Goal: Book appointment/travel/reservation

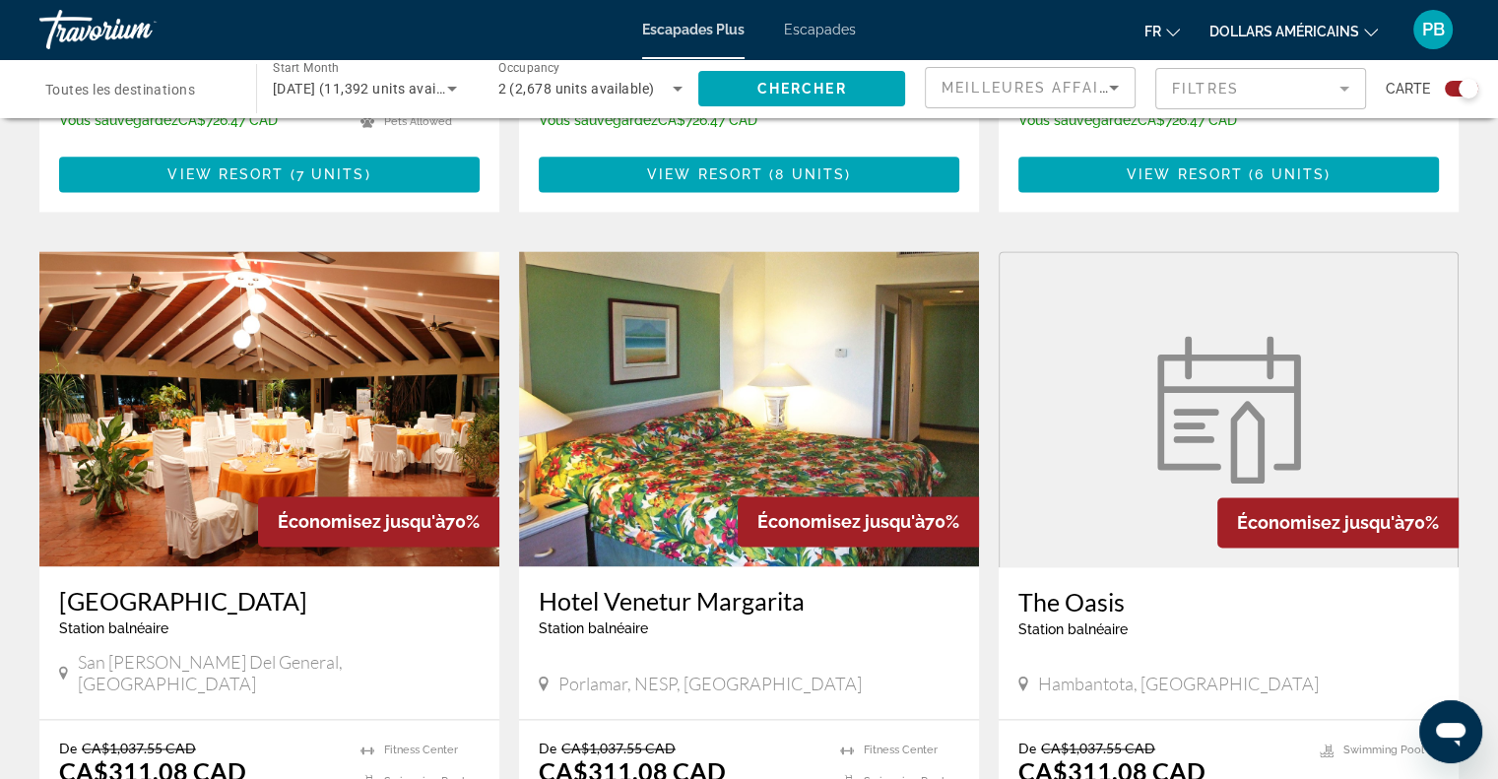
scroll to position [2757, 0]
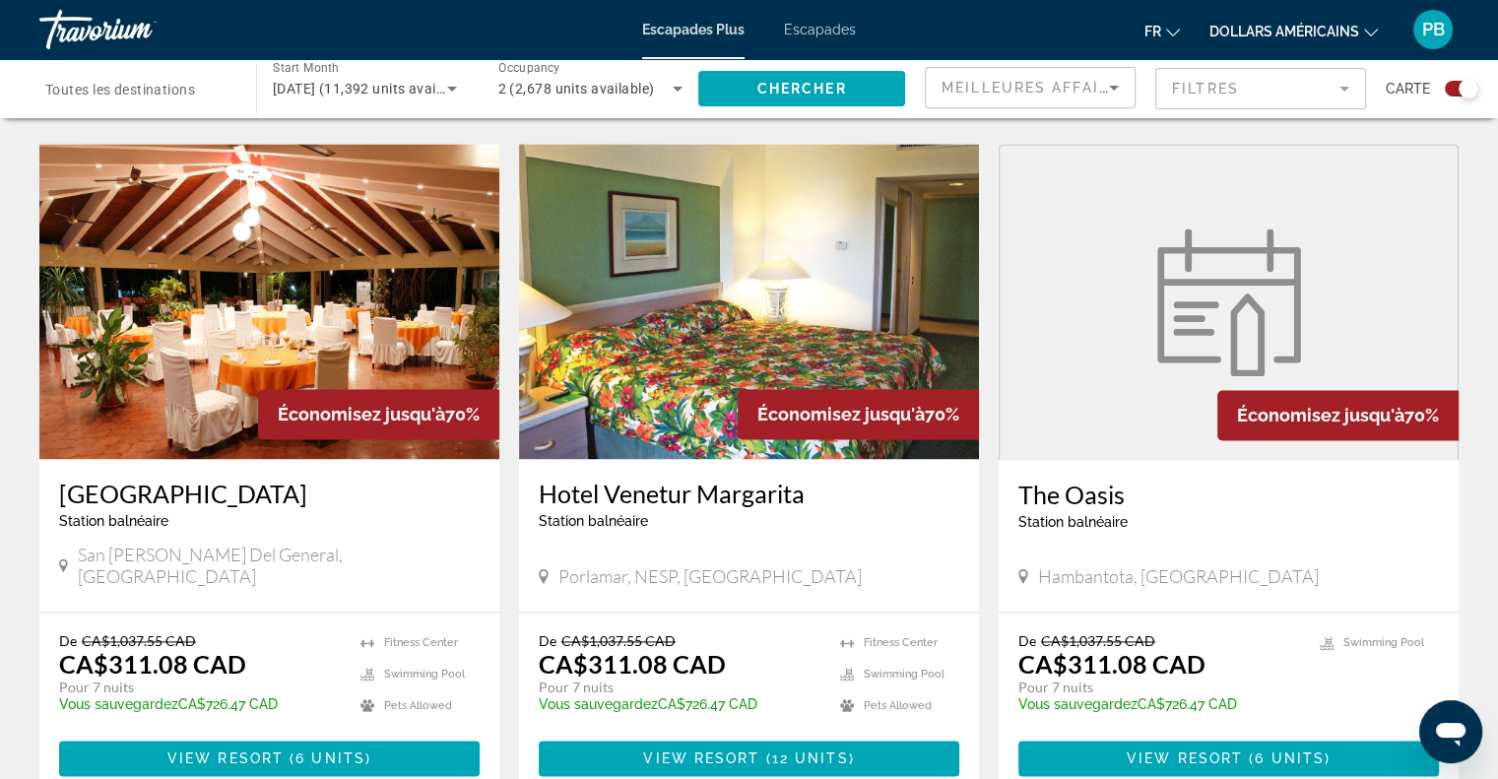
click at [235, 365] on img "Contenu principal" at bounding box center [269, 301] width 460 height 315
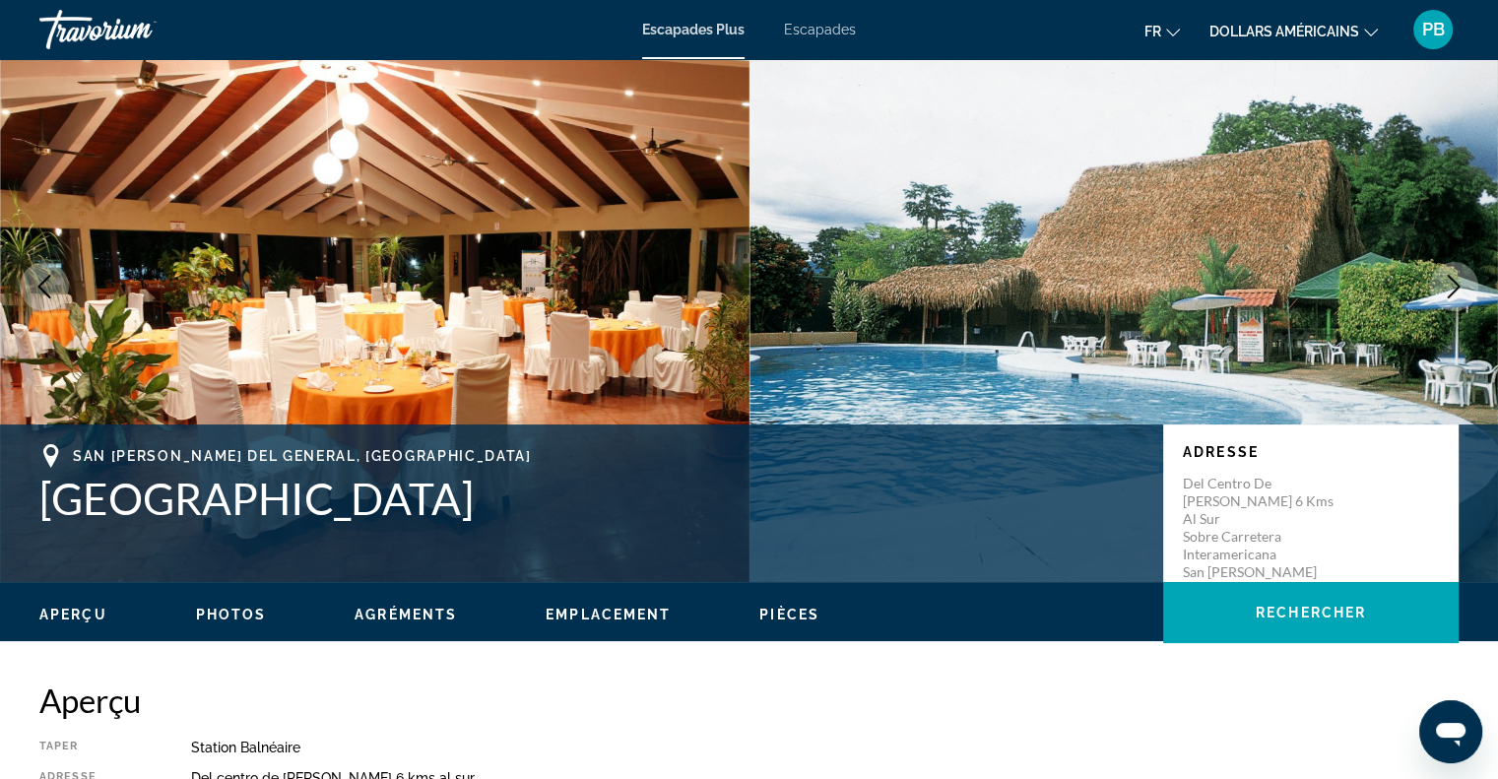
scroll to position [98, 0]
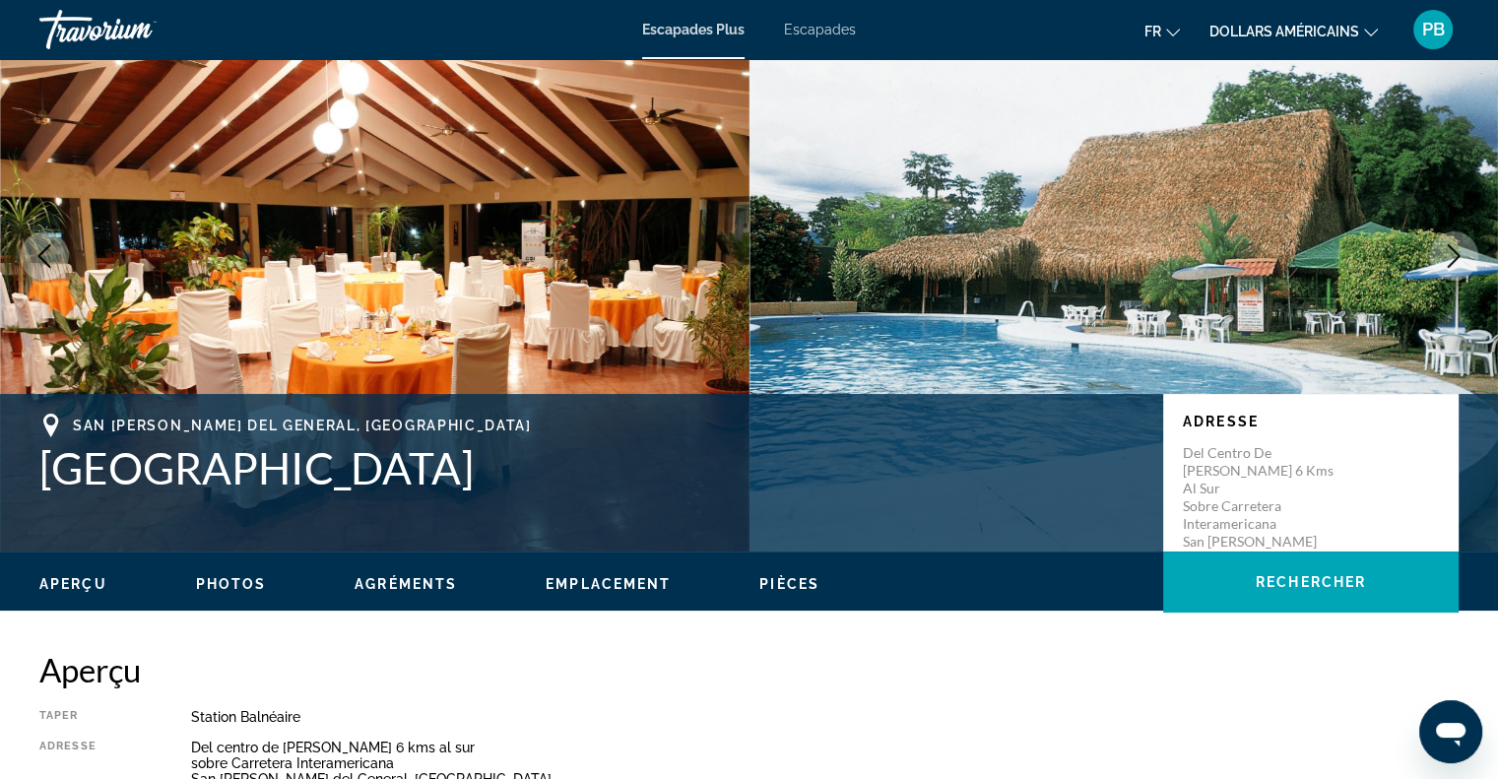
click at [217, 577] on span "Photos" at bounding box center [231, 584] width 71 height 16
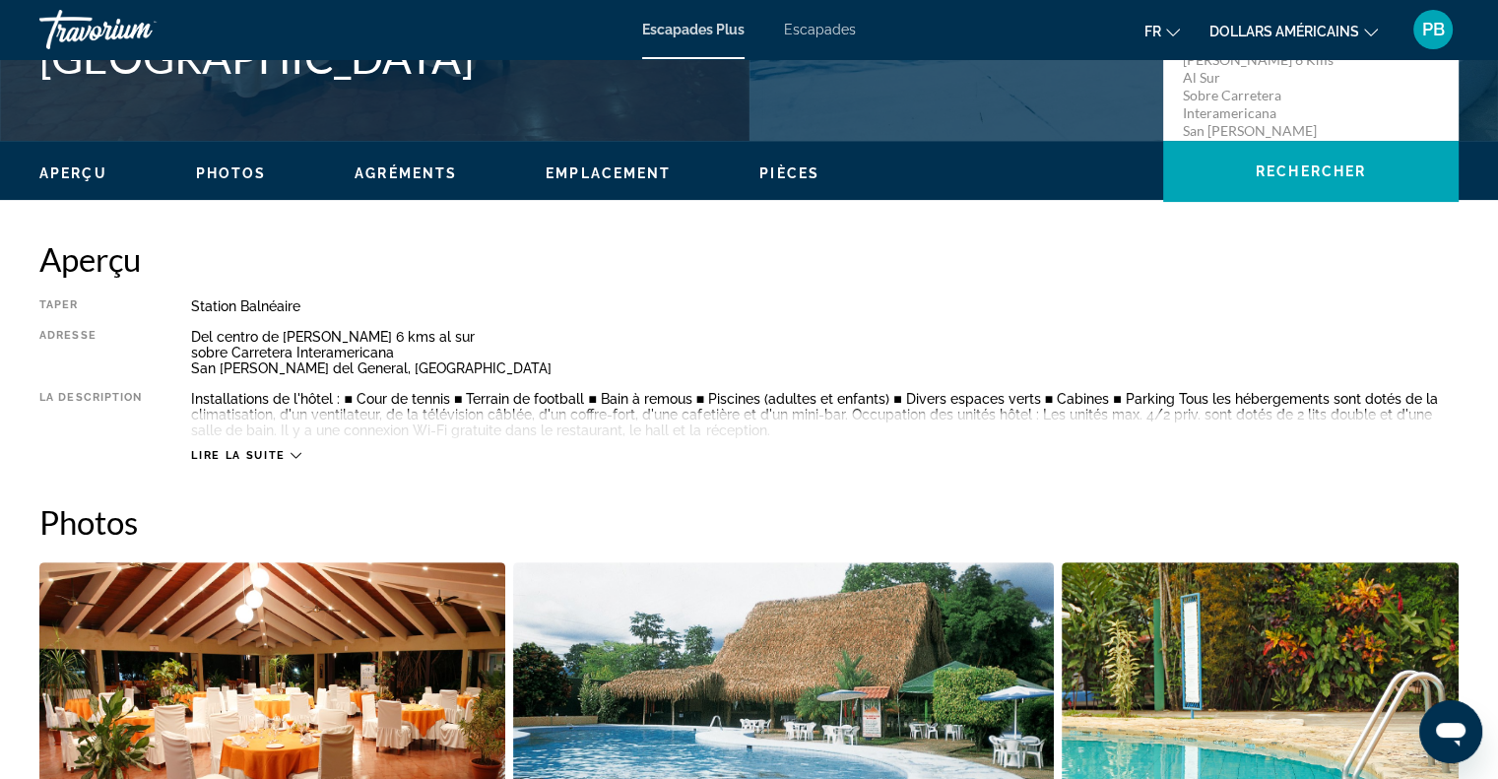
scroll to position [499, 0]
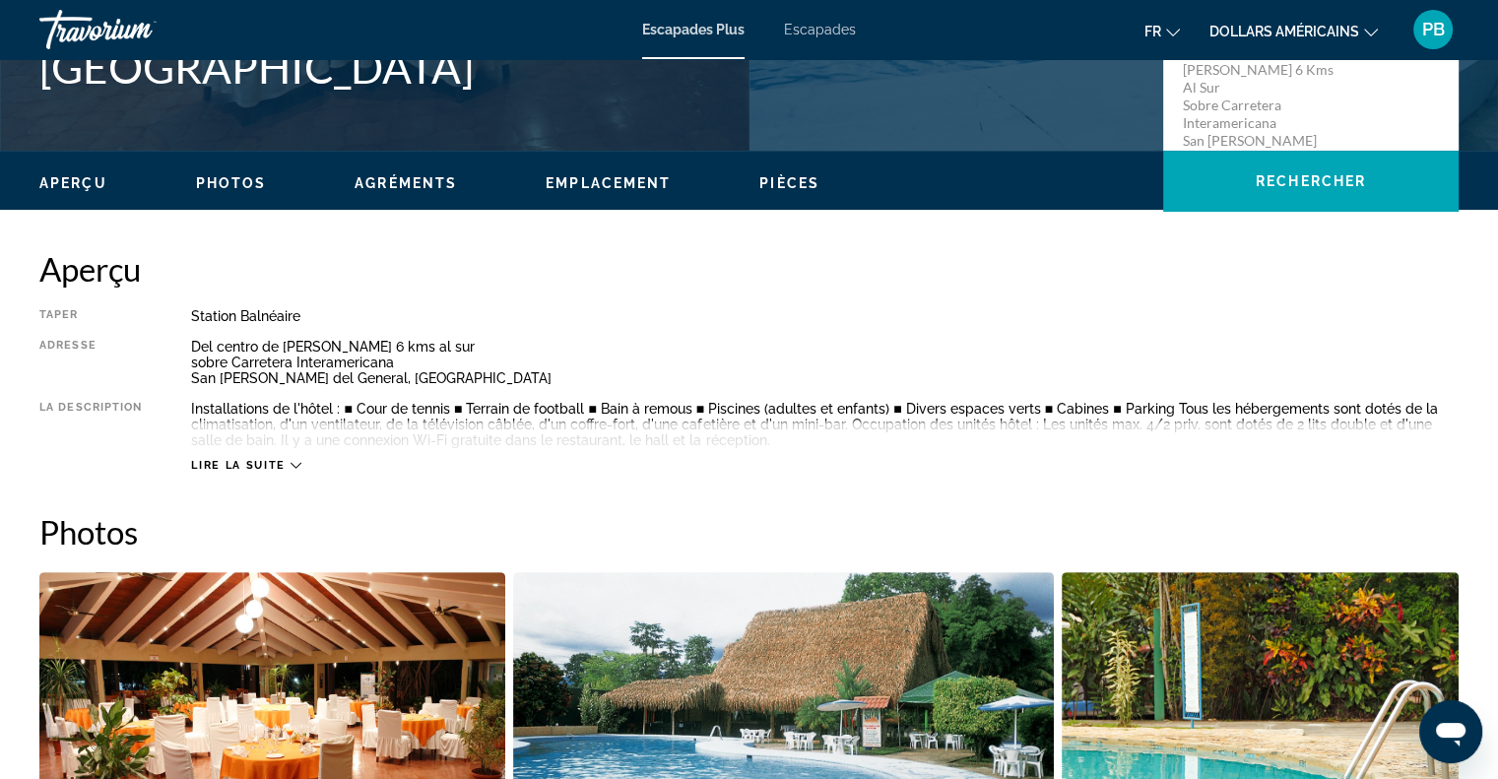
click at [295, 463] on icon "Contenu principal" at bounding box center [295, 465] width 11 height 11
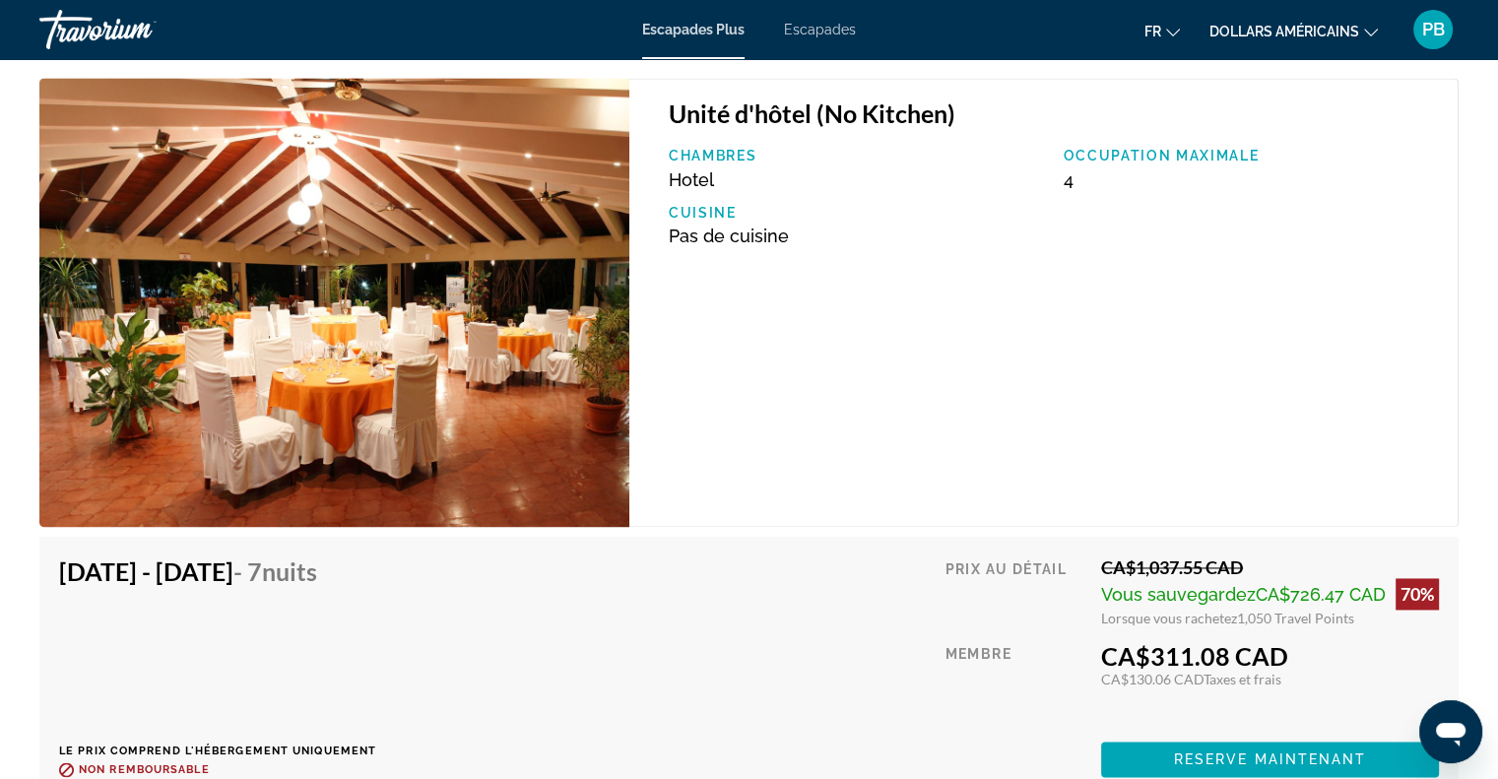
scroll to position [2567, 0]
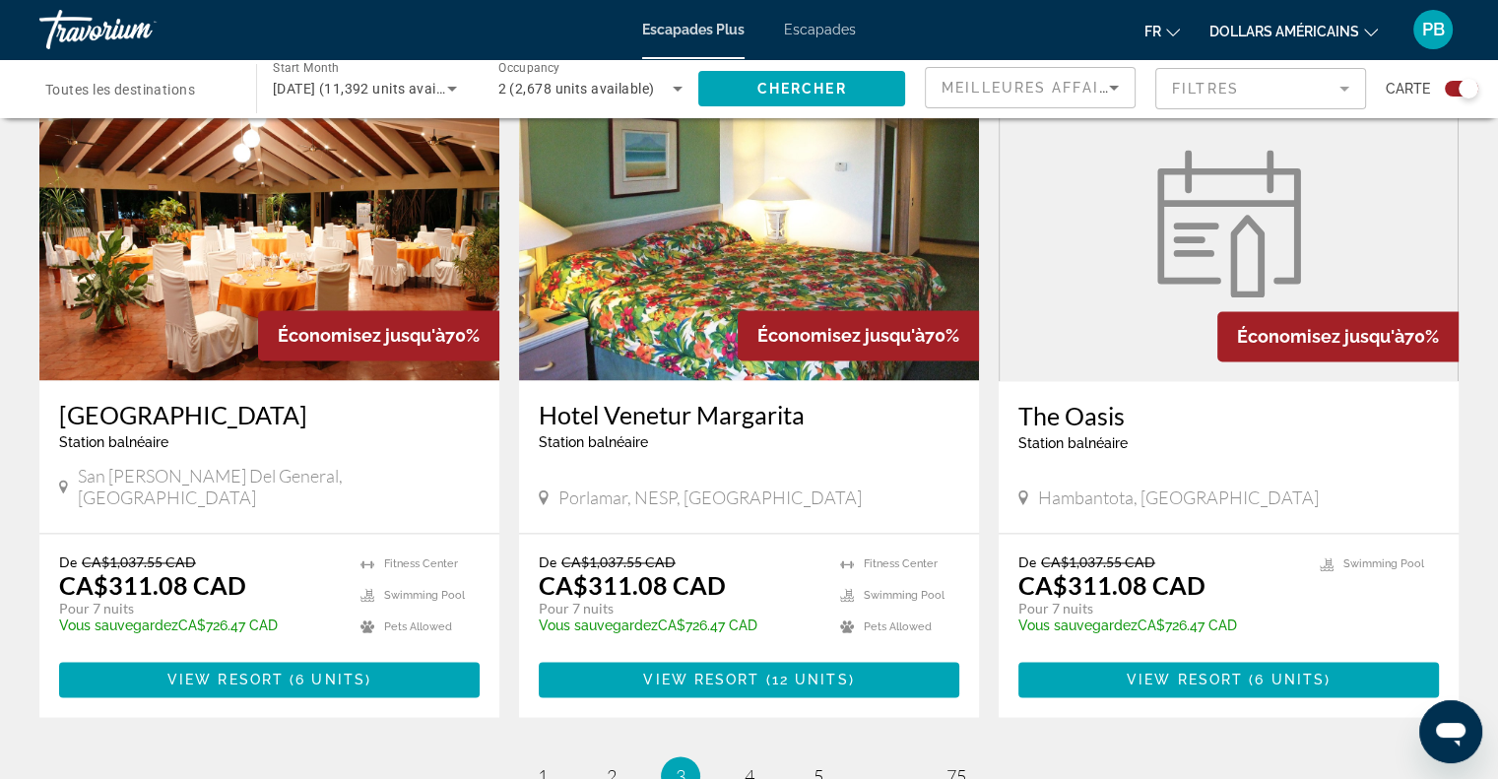
scroll to position [2855, 0]
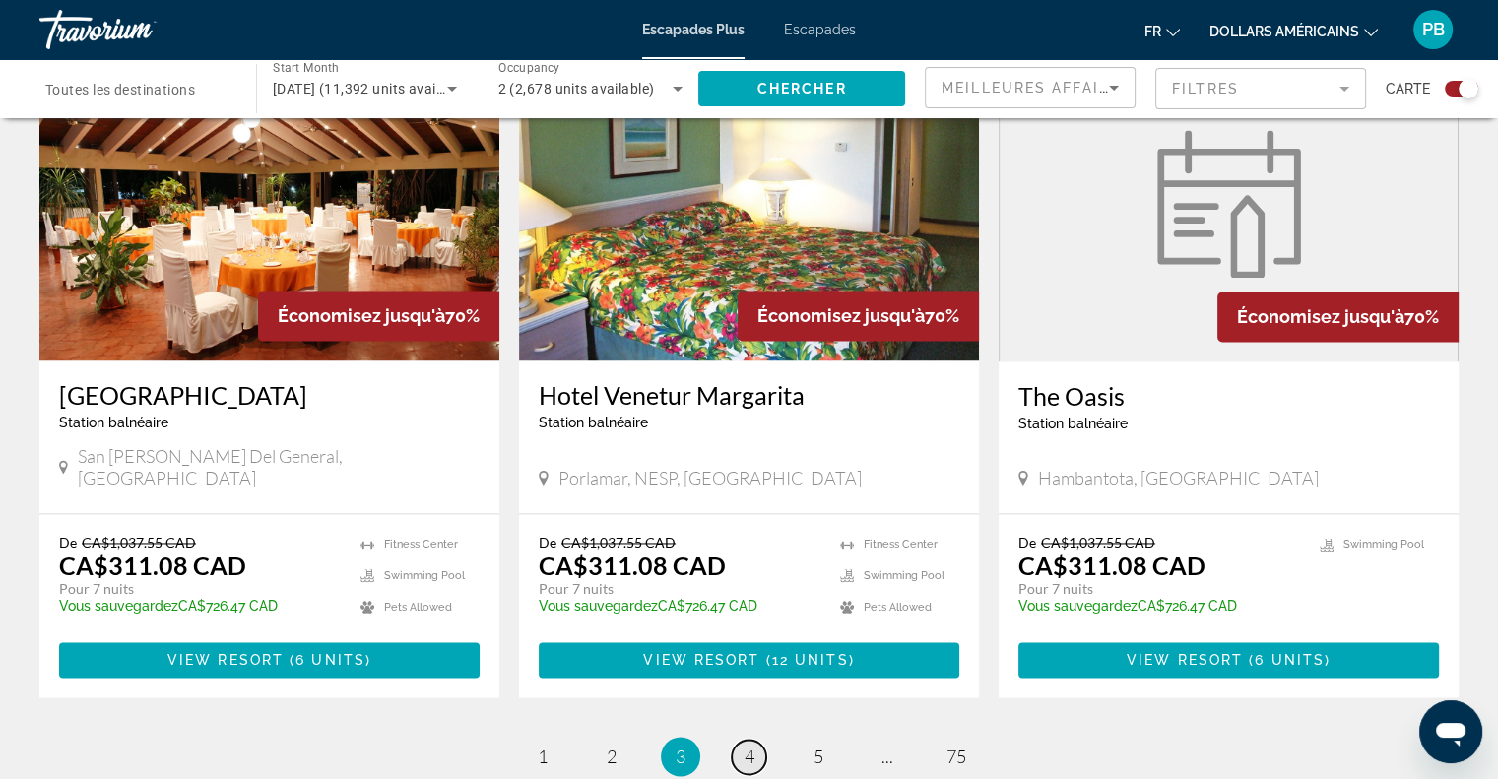
click at [738, 739] on link "page 4" at bounding box center [749, 756] width 34 height 34
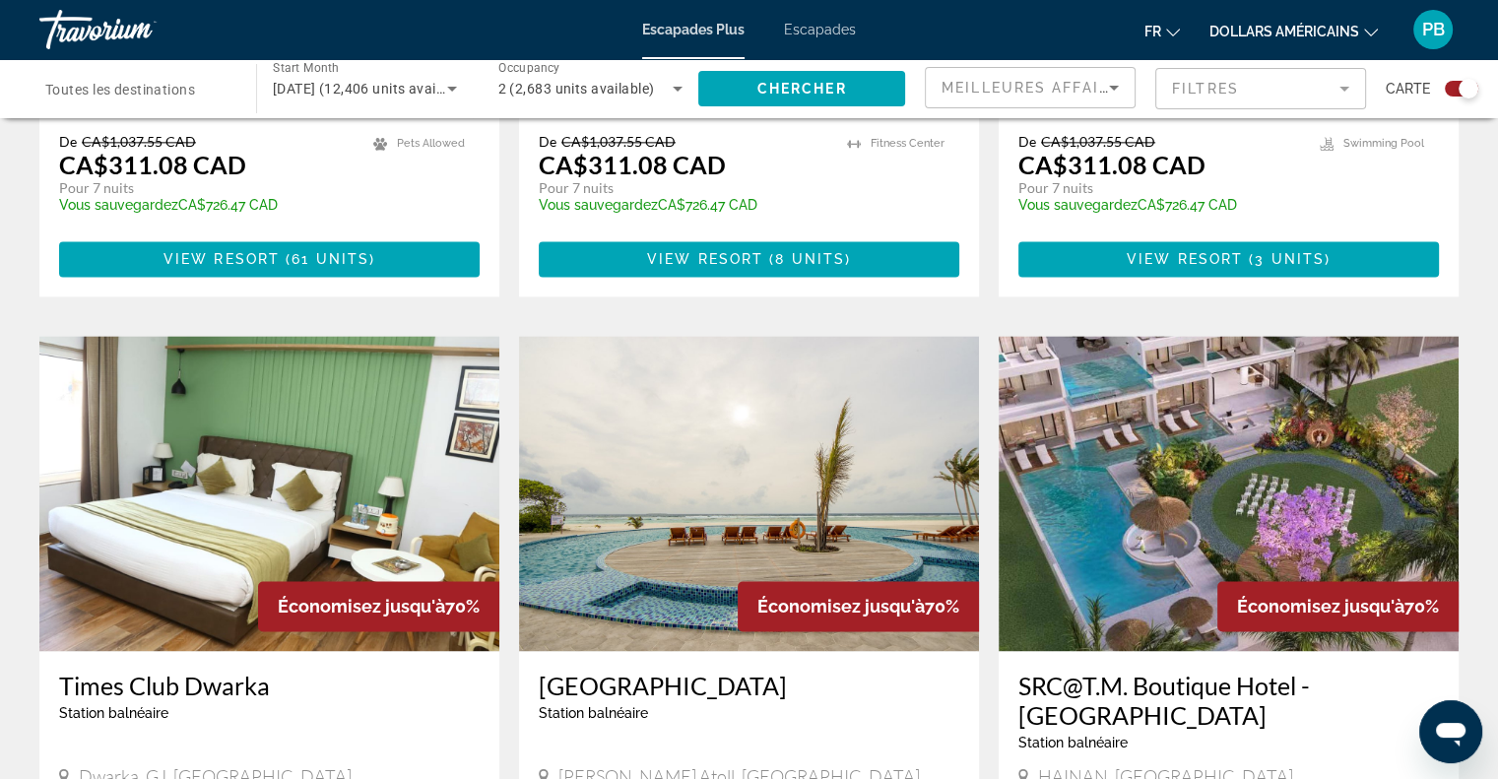
scroll to position [2730, 0]
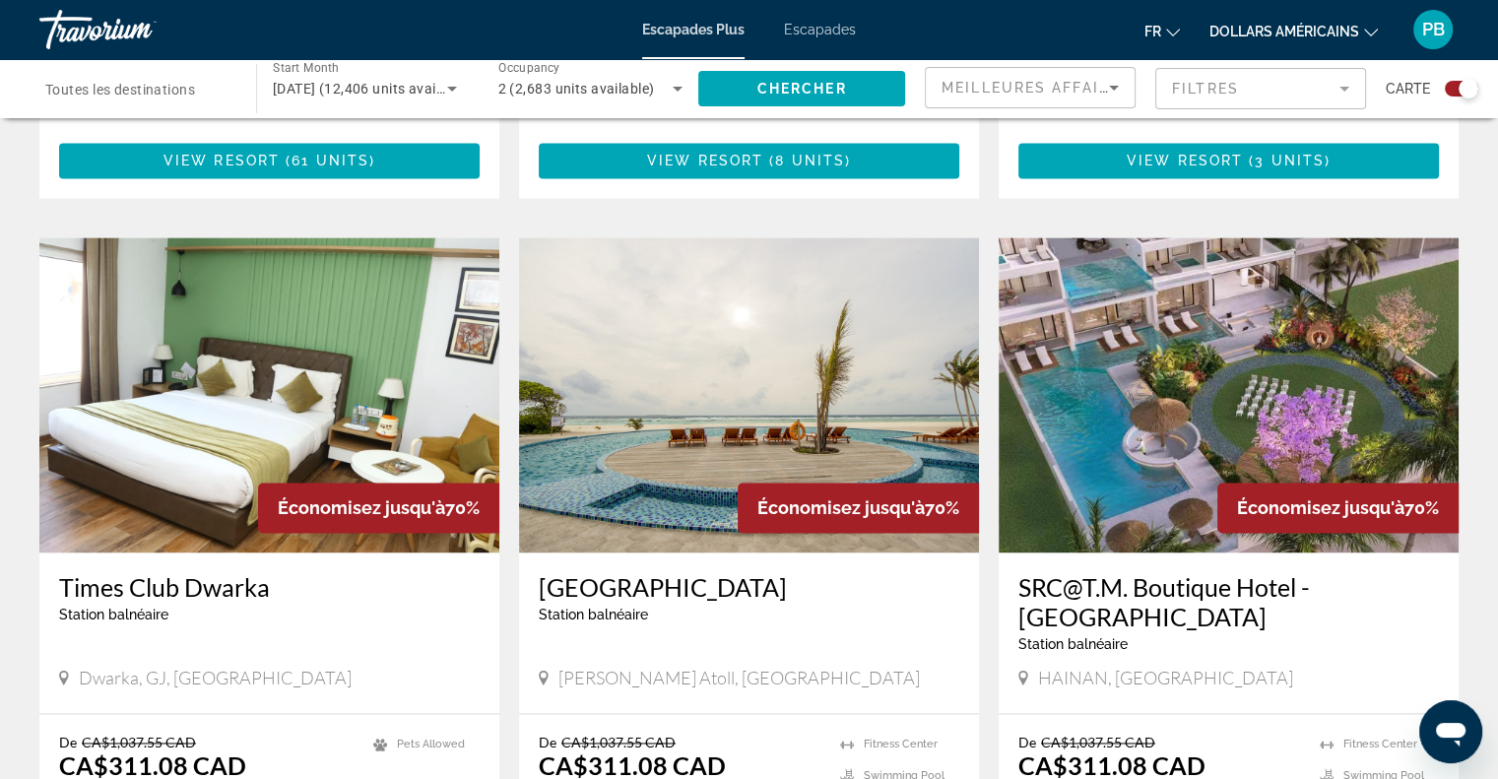
click at [733, 353] on img "Contenu principal" at bounding box center [749, 394] width 460 height 315
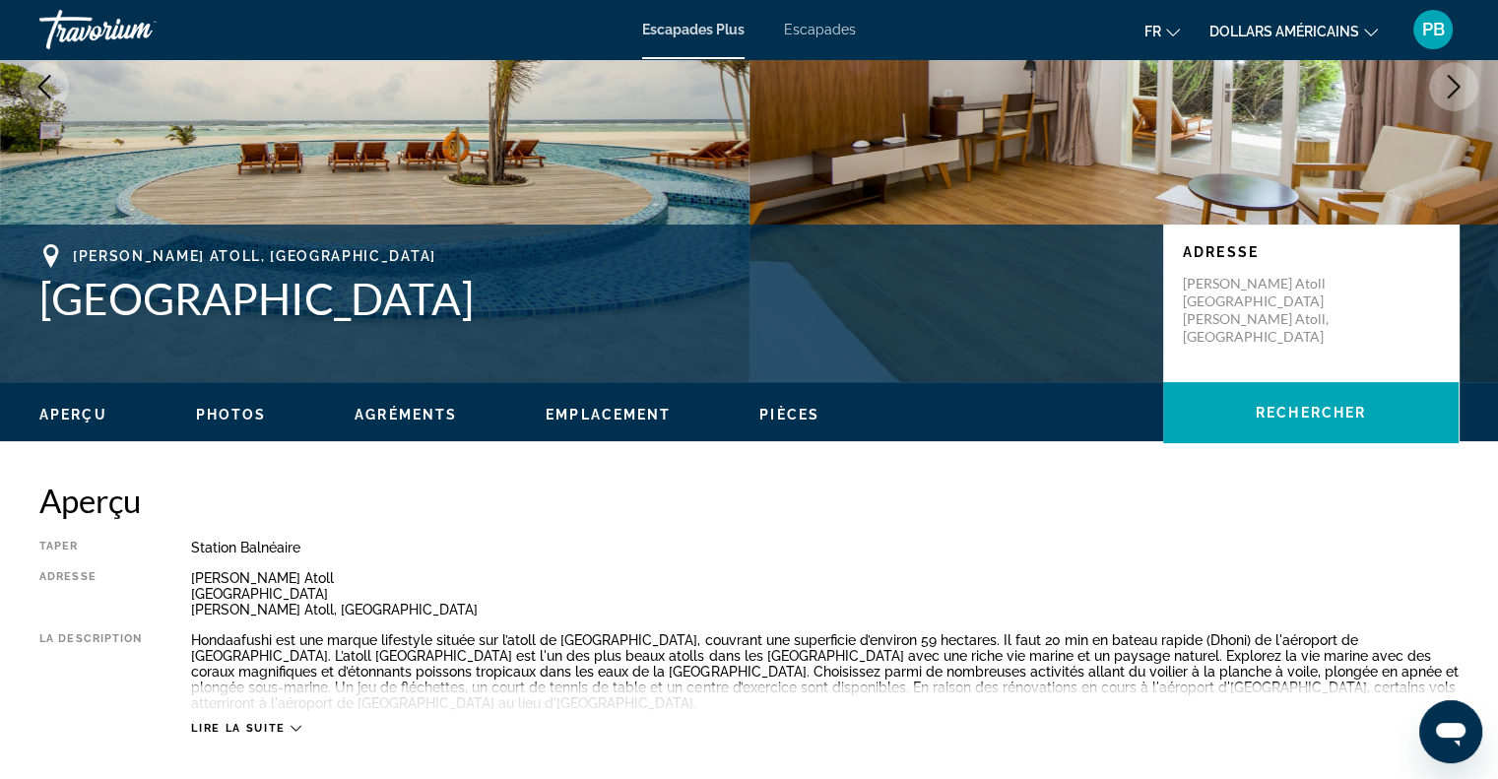
scroll to position [295, 0]
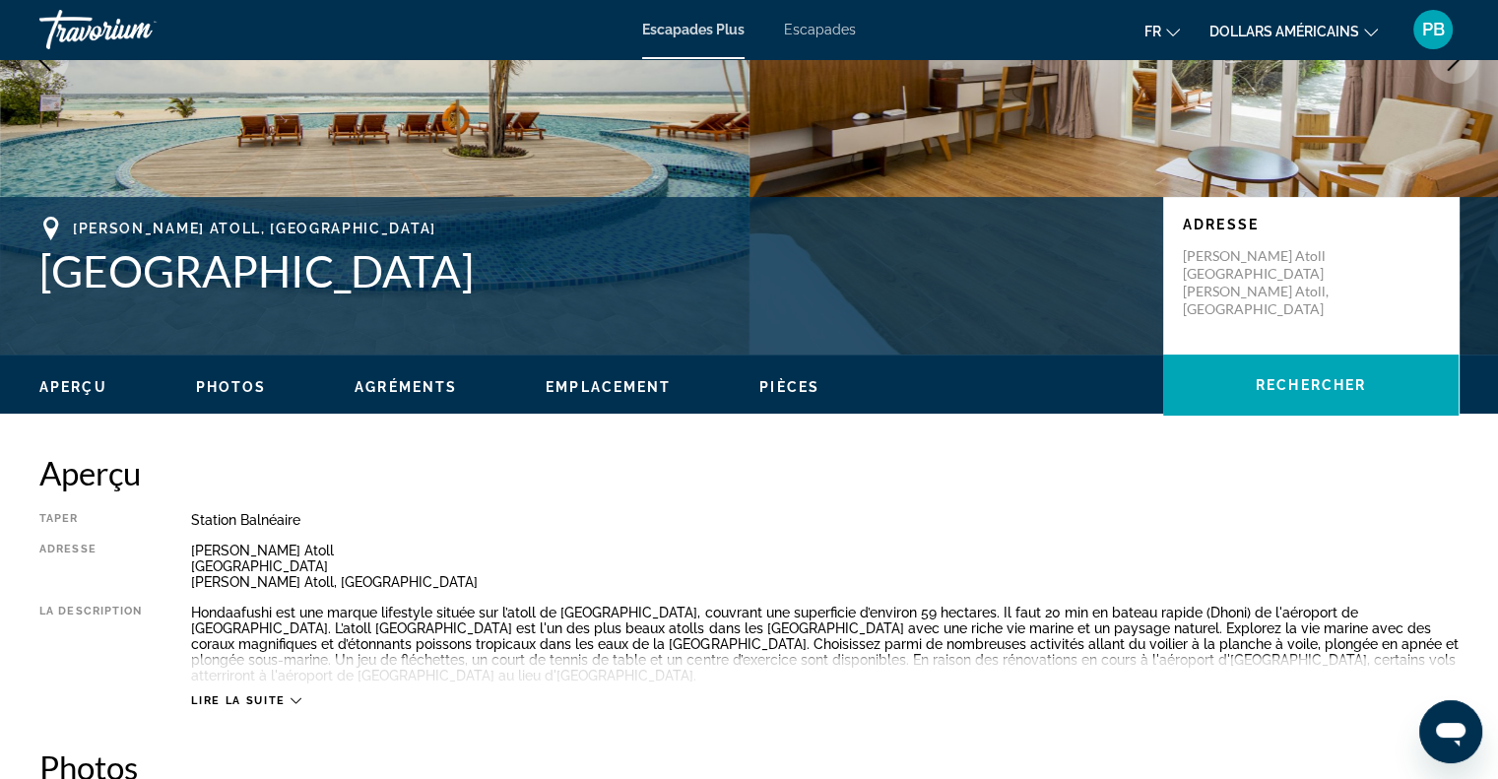
click at [254, 379] on span "Photos" at bounding box center [231, 387] width 71 height 16
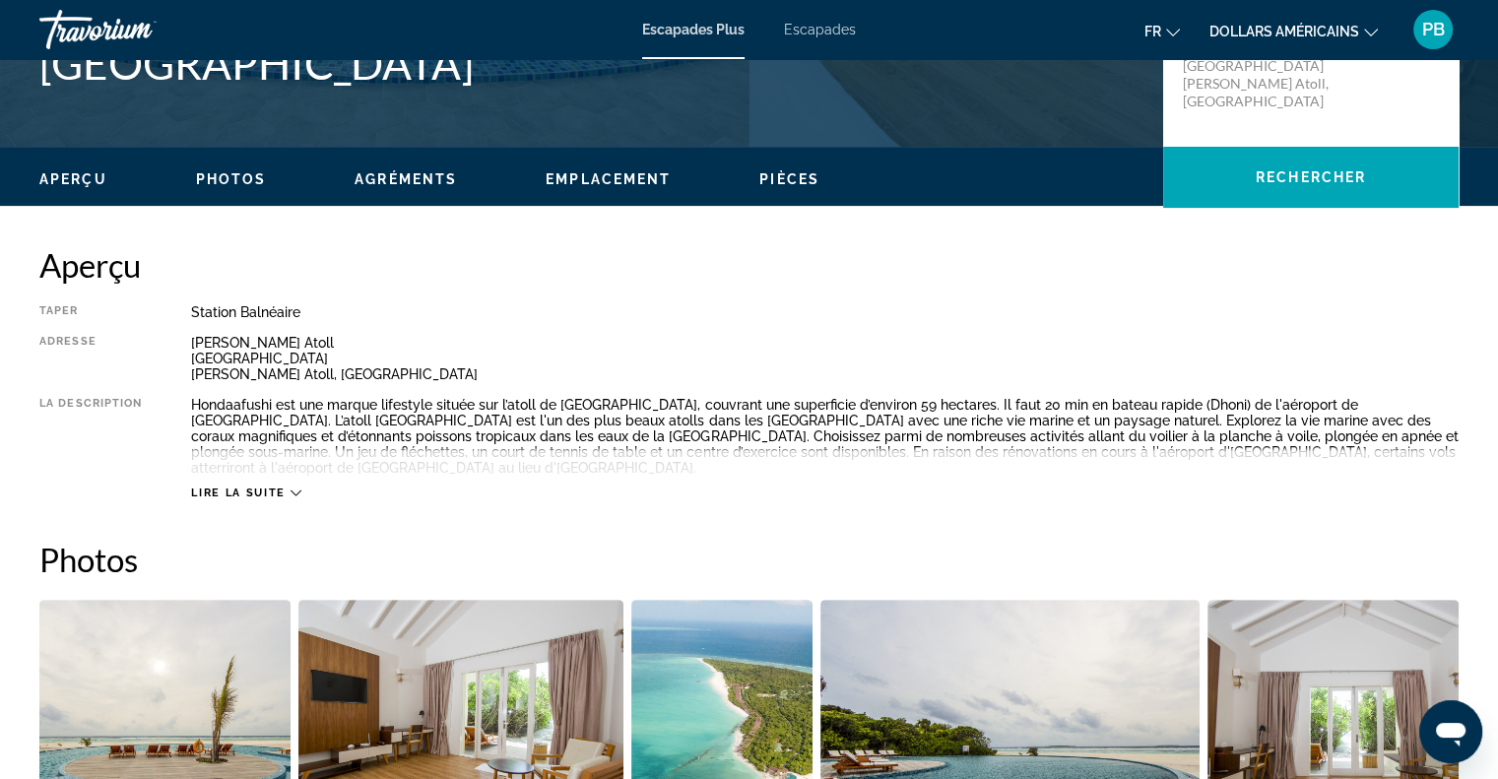
scroll to position [515, 0]
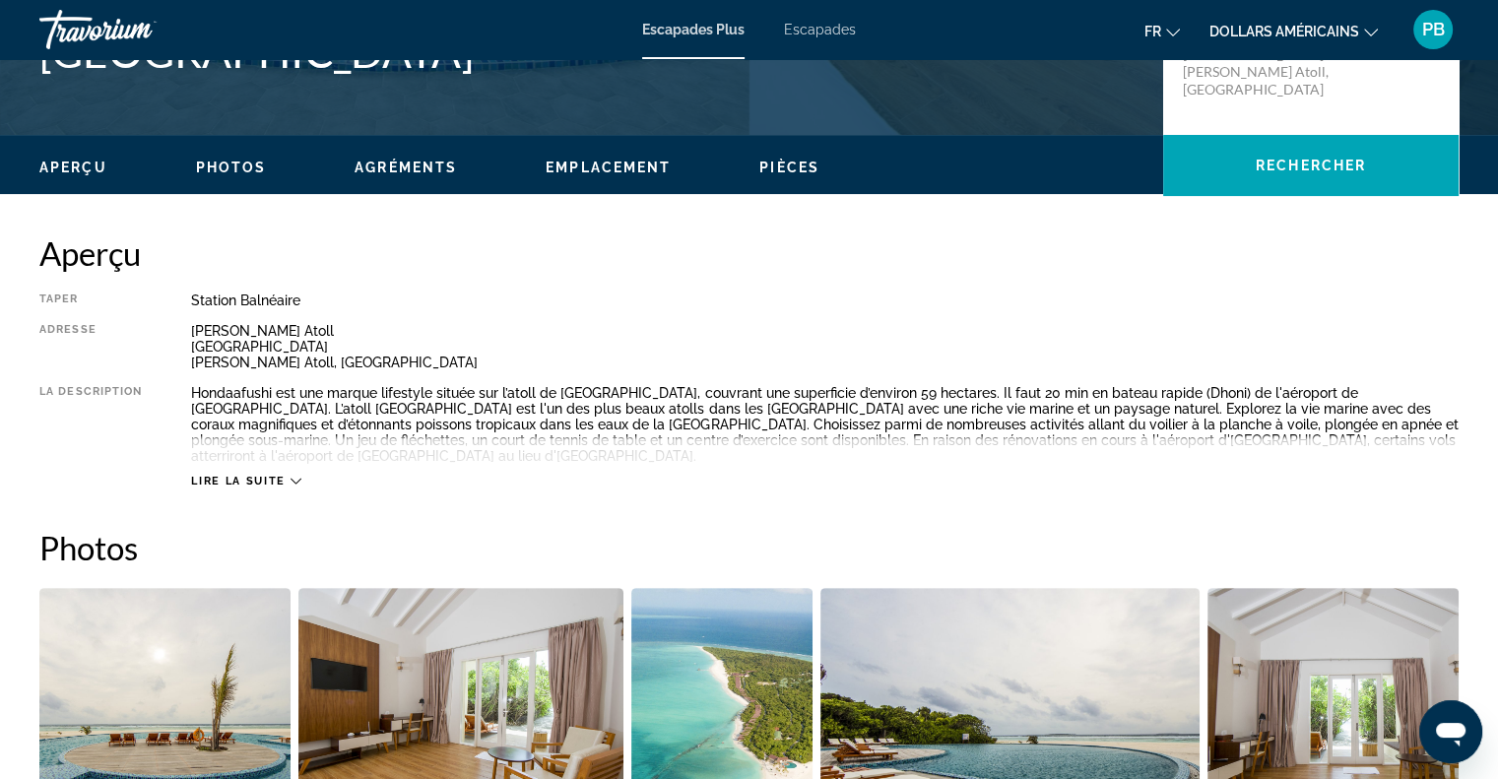
click at [287, 450] on div "Lire la suite" at bounding box center [824, 461] width 1267 height 54
click at [287, 475] on div "Lire la suite" at bounding box center [245, 481] width 109 height 13
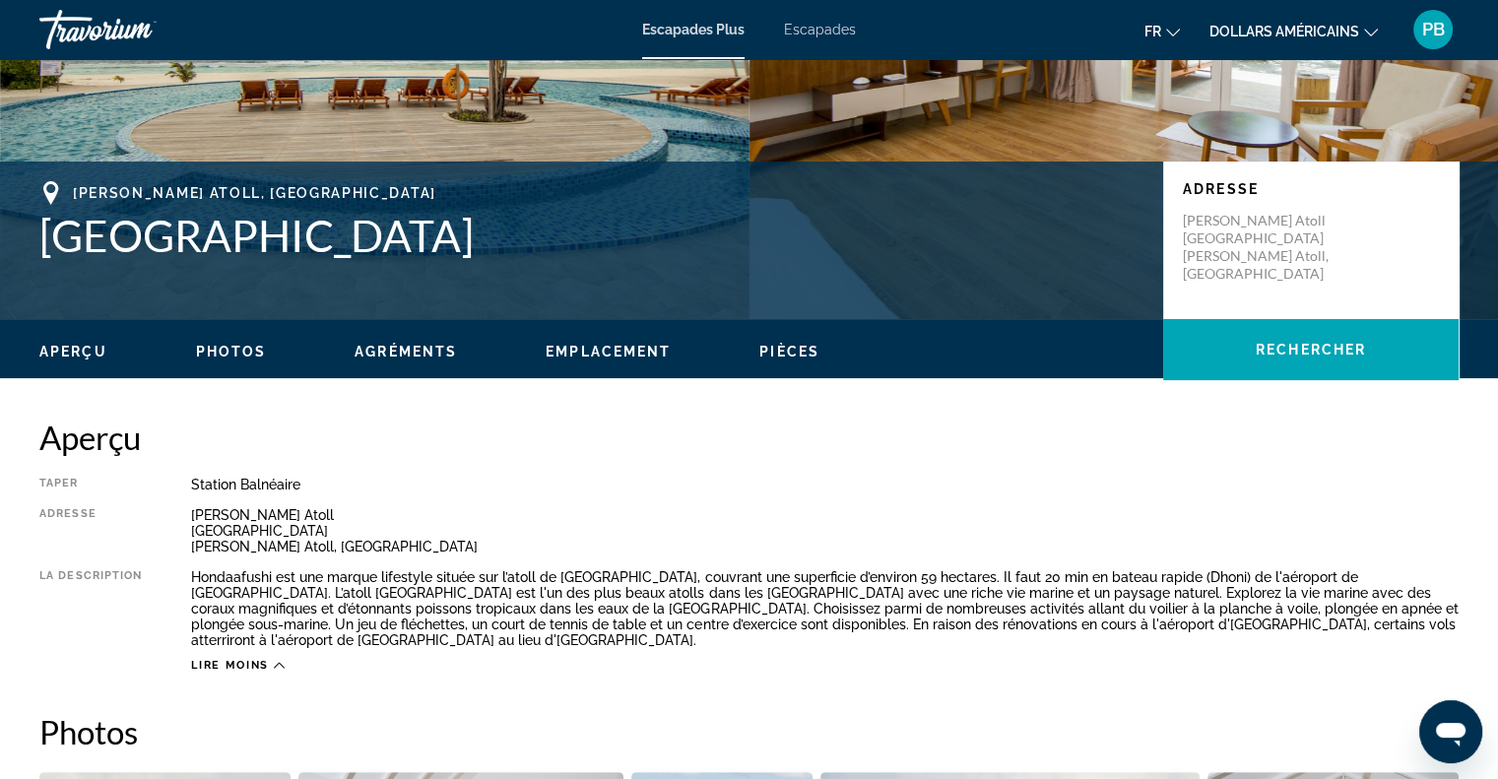
scroll to position [220, 0]
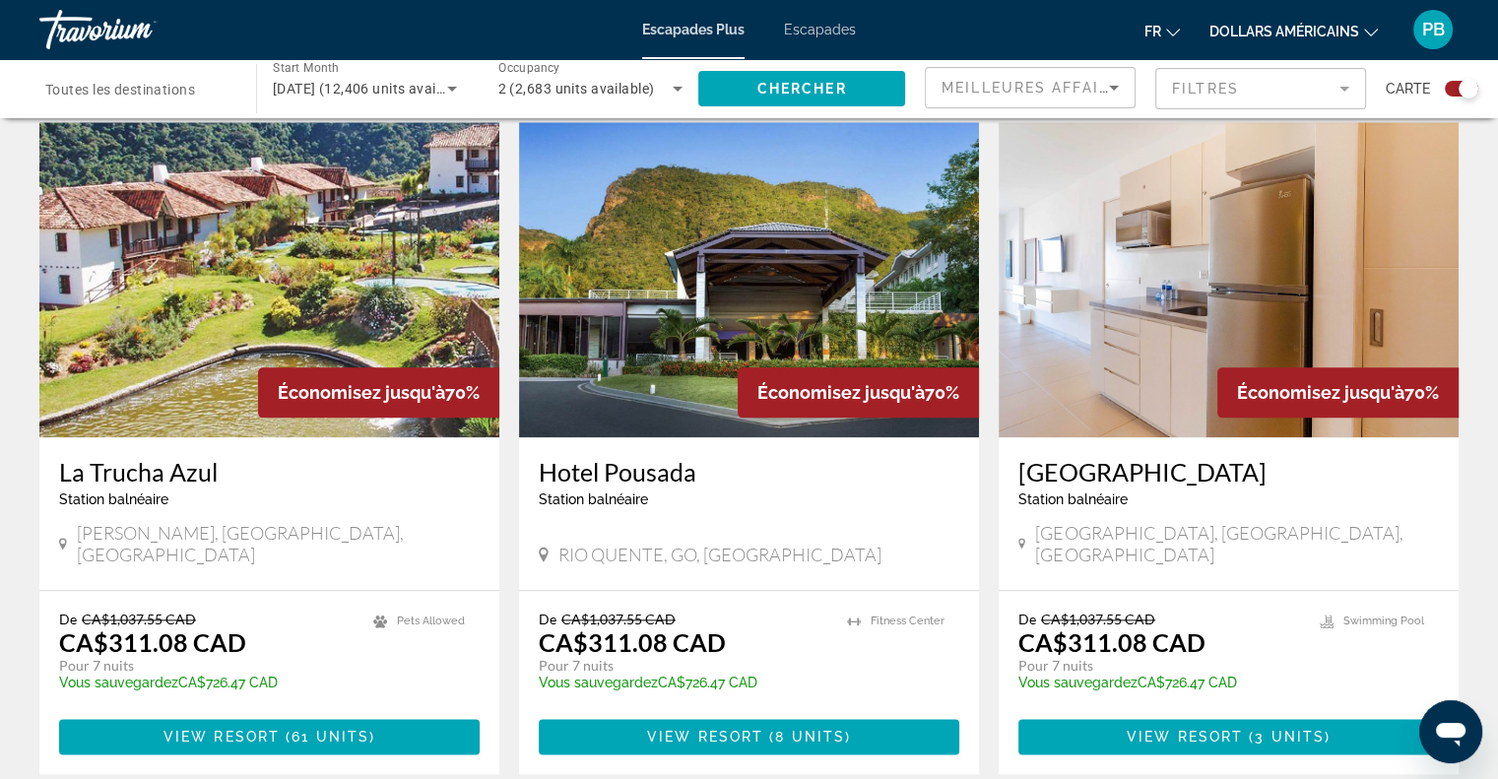
scroll to position [2166, 0]
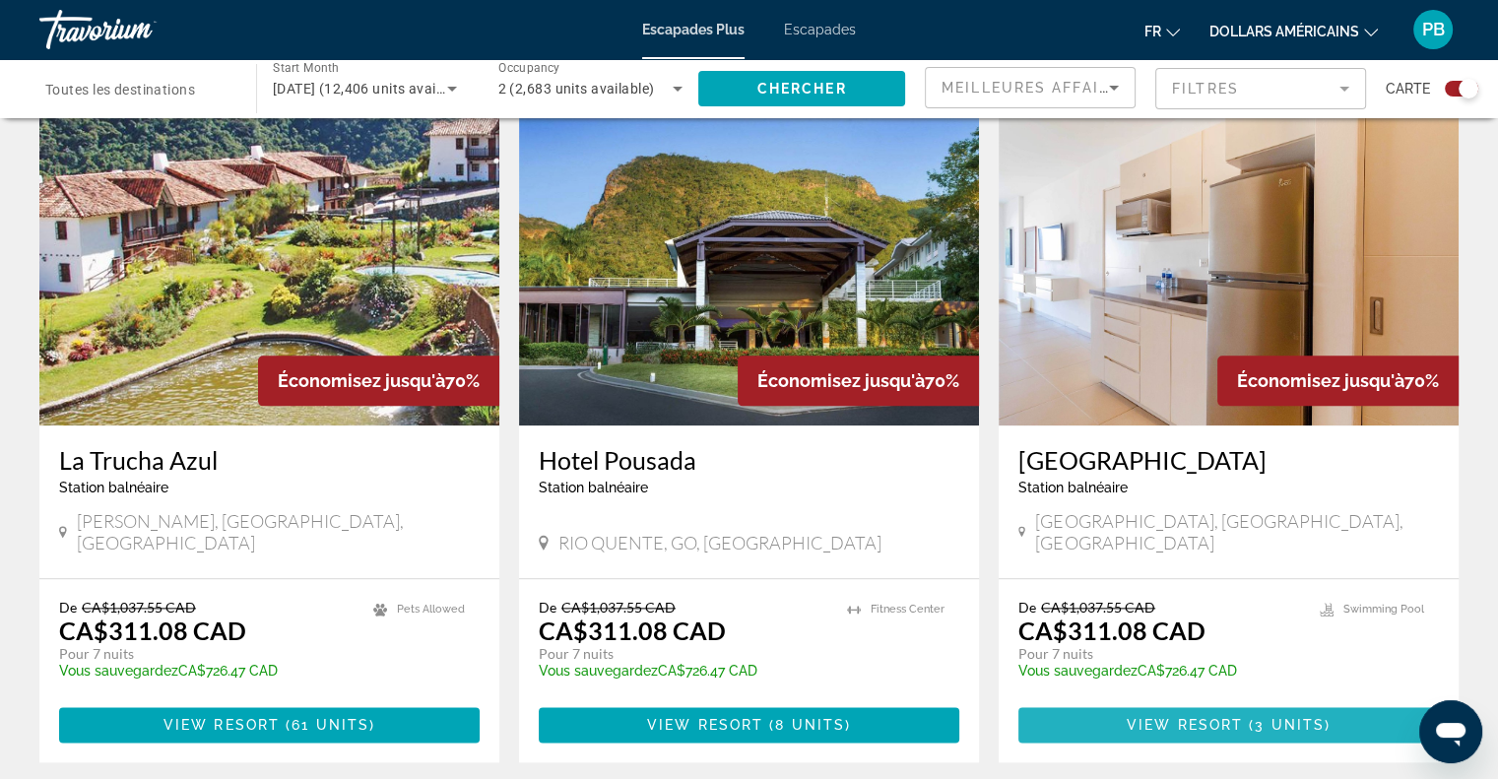
click at [1187, 717] on span "View Resort" at bounding box center [1184, 725] width 116 height 16
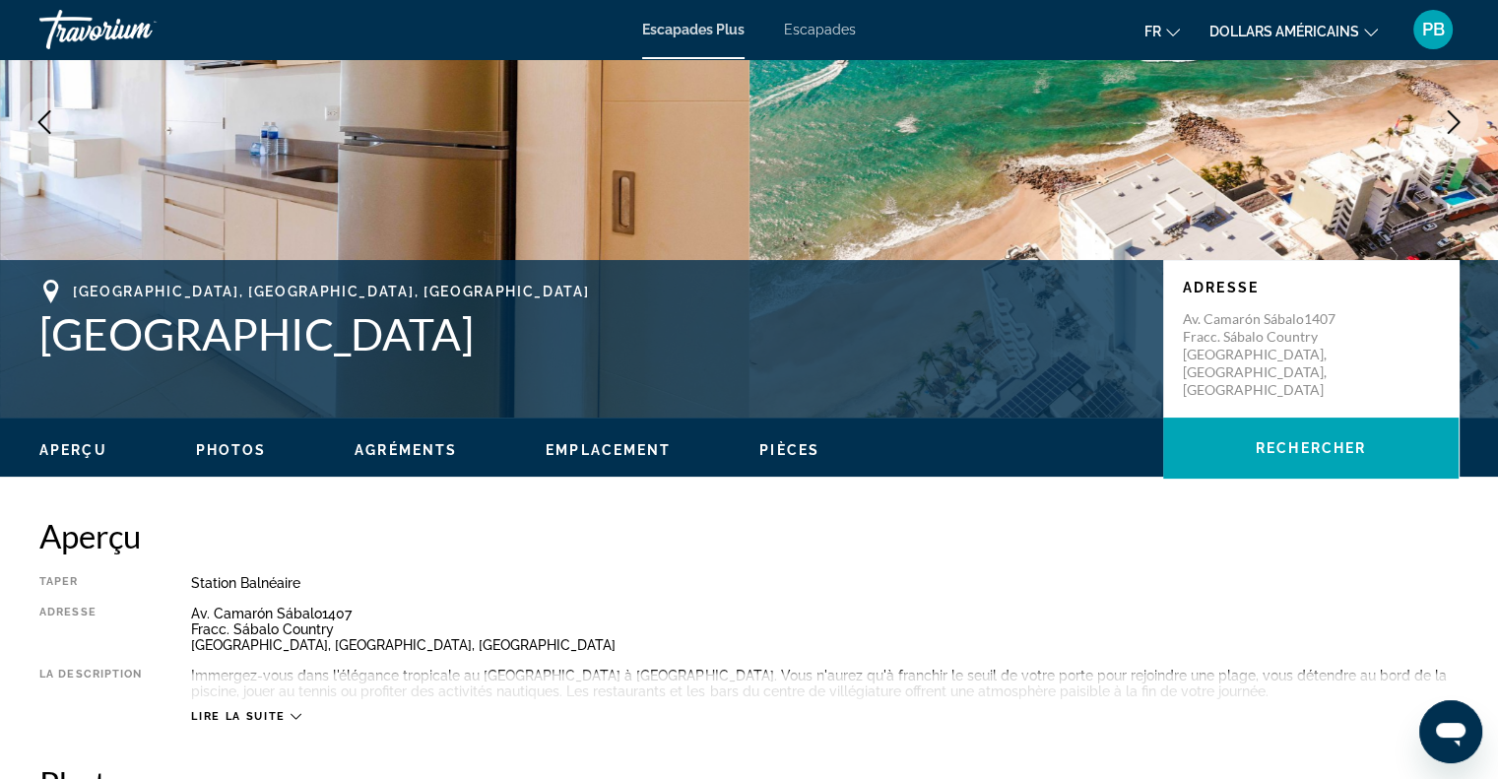
scroll to position [295, 0]
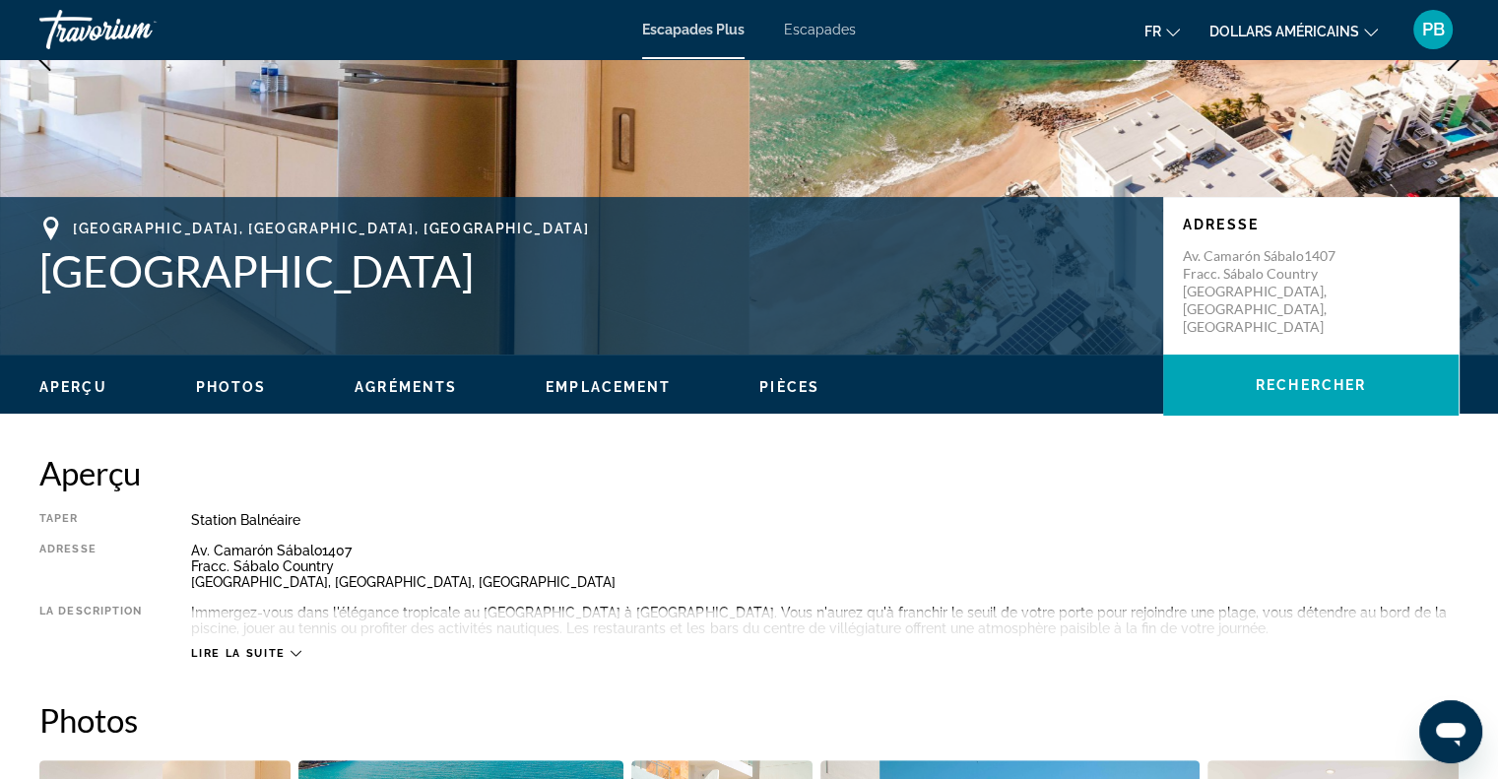
click at [291, 653] on icon "Contenu principal" at bounding box center [295, 653] width 11 height 11
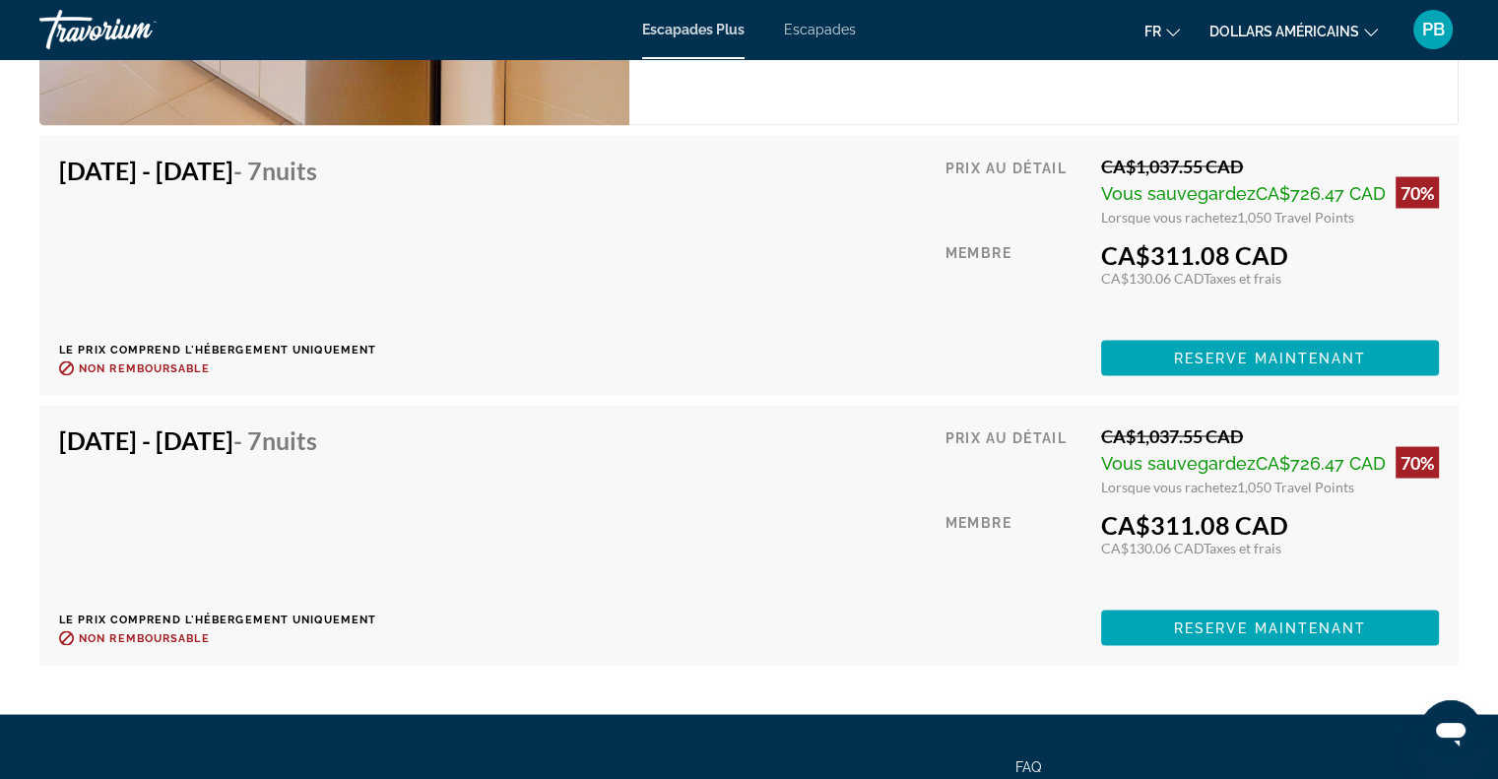
scroll to position [3643, 0]
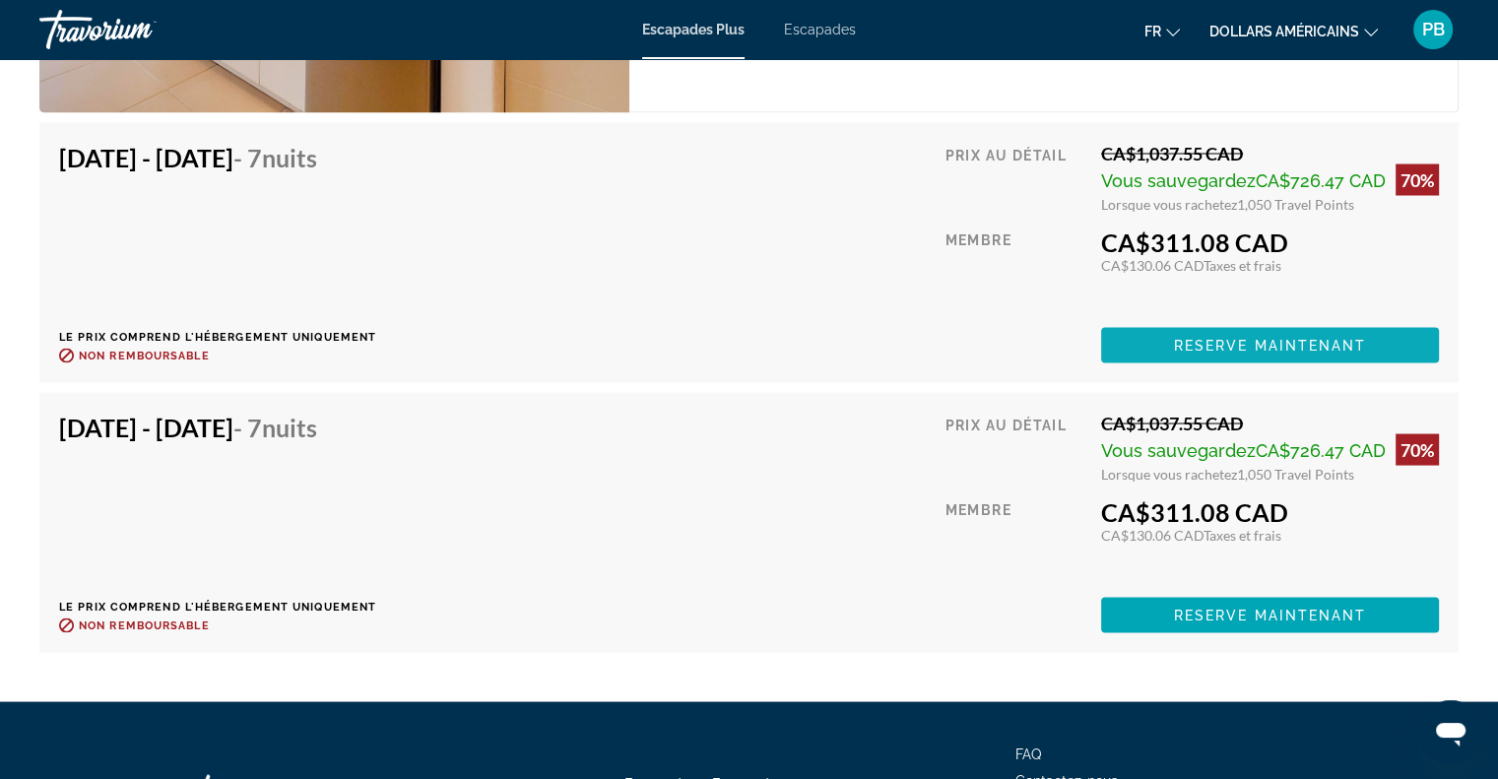
click at [1248, 321] on span "Contenu principal" at bounding box center [1270, 344] width 338 height 47
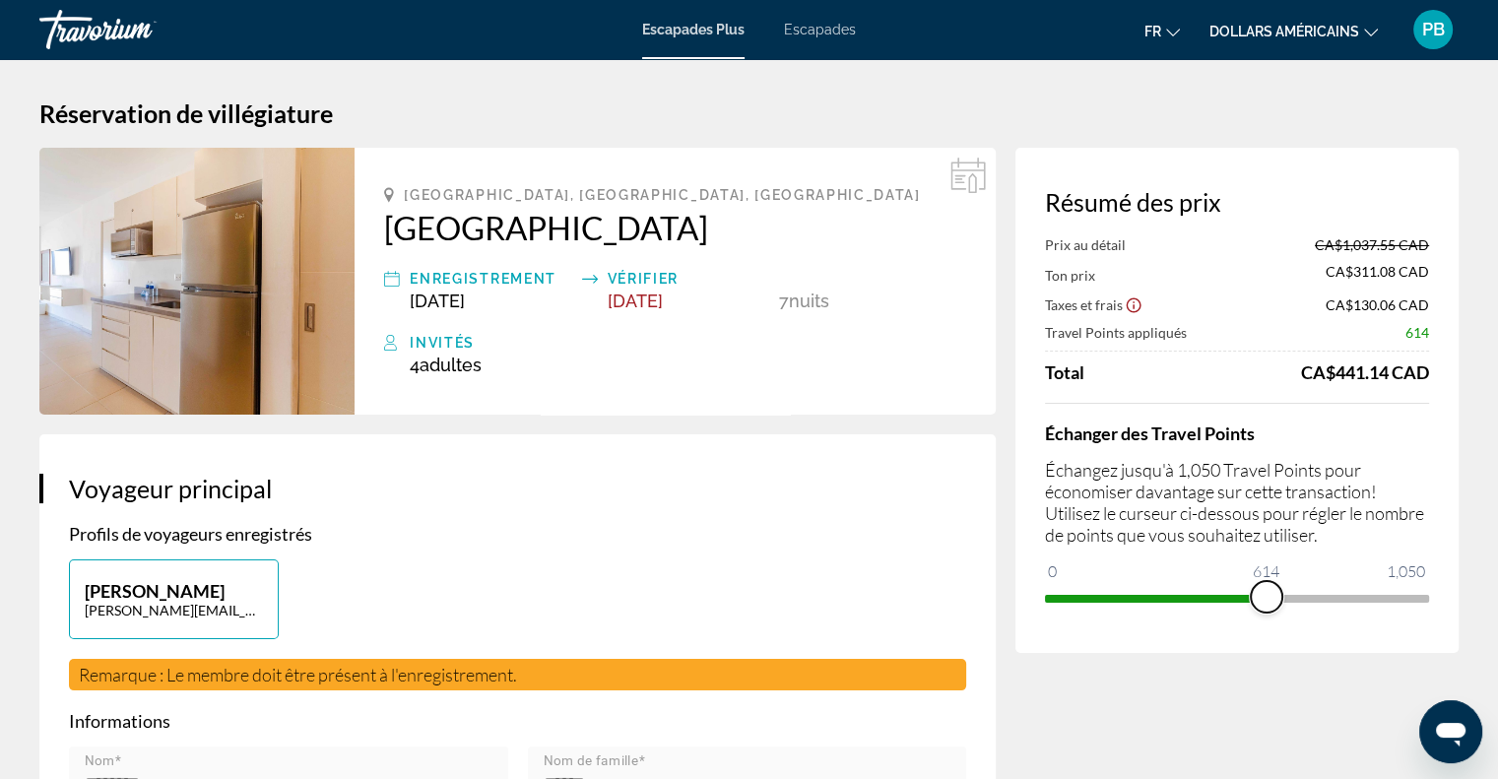
drag, startPoint x: 1402, startPoint y: 595, endPoint x: 1266, endPoint y: 606, distance: 136.4
click at [1266, 606] on span "ngx-slider" at bounding box center [1266, 597] width 32 height 32
drag, startPoint x: 1264, startPoint y: 594, endPoint x: 1440, endPoint y: 600, distance: 176.3
click at [1440, 600] on div "Résumé des prix Prix au détail CA$1,037.55 CAD Ton prix CA$612.74 CAD Taxes et …" at bounding box center [1236, 400] width 443 height 505
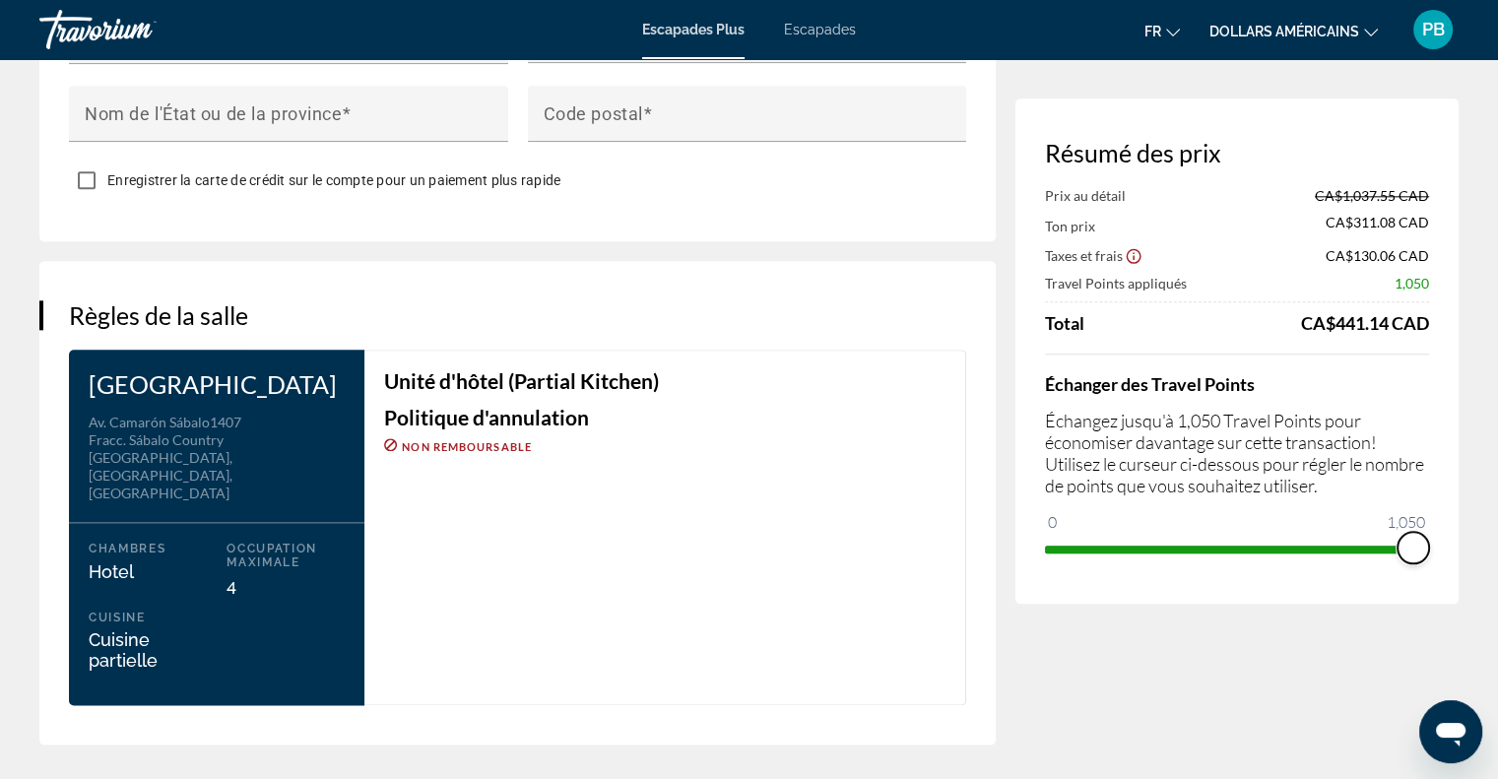
scroll to position [1928, 0]
